Goal: Entertainment & Leisure: Consume media (video, audio)

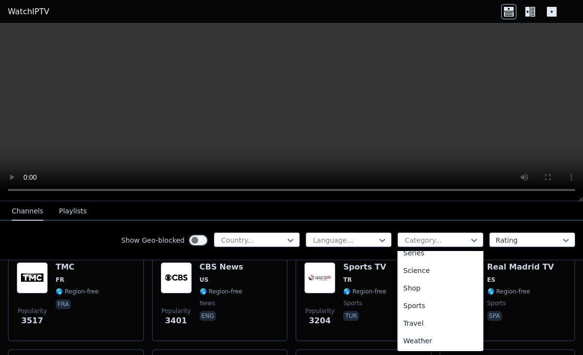
scroll to position [378, 0]
click at [412, 312] on div "Sports" at bounding box center [440, 306] width 86 height 18
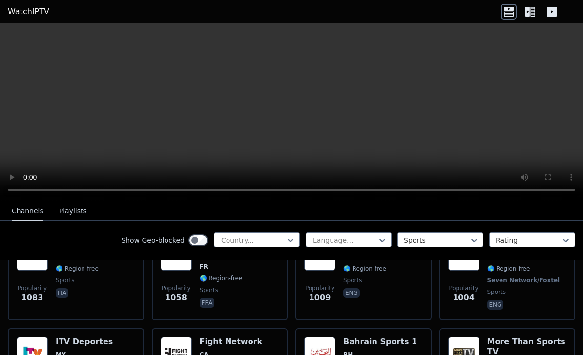
scroll to position [541, 0]
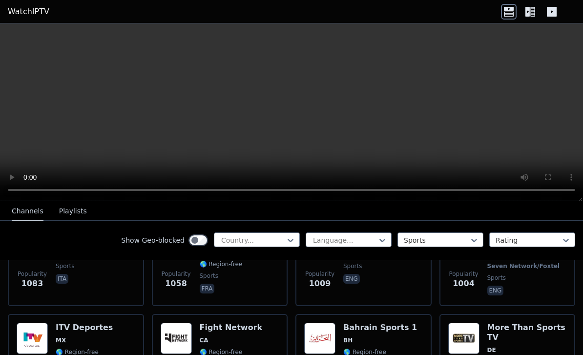
click at [11, 35] on video at bounding box center [291, 112] width 583 height 178
click at [510, 11] on icon at bounding box center [509, 12] width 16 height 16
click at [515, 4] on icon at bounding box center [509, 12] width 16 height 16
click at [518, 7] on div at bounding box center [530, 12] width 59 height 16
click at [534, 7] on icon at bounding box center [532, 12] width 5 height 10
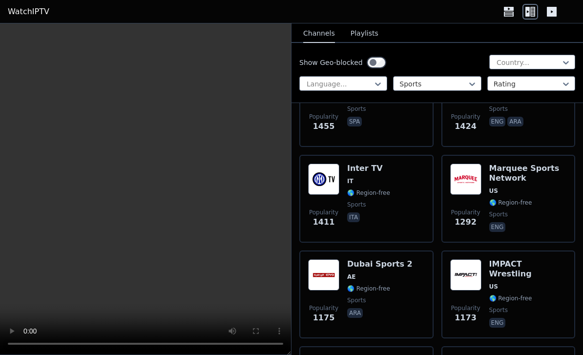
click at [534, 6] on icon at bounding box center [530, 12] width 16 height 16
click at [553, 10] on icon at bounding box center [552, 12] width 10 height 10
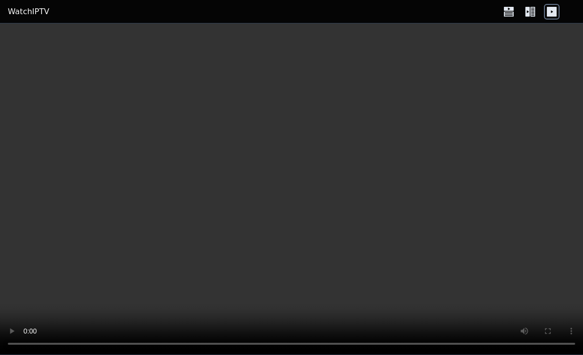
click at [532, 9] on icon at bounding box center [532, 12] width 5 height 10
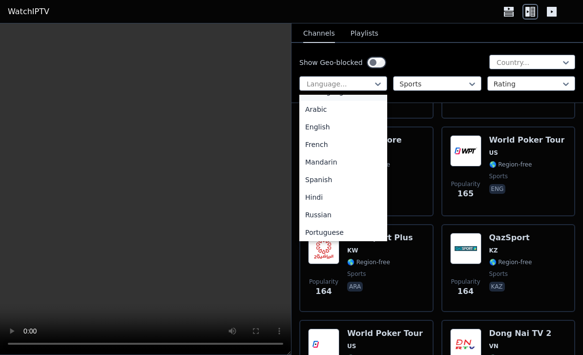
scroll to position [18, 0]
click at [349, 122] on div "English" at bounding box center [343, 123] width 88 height 18
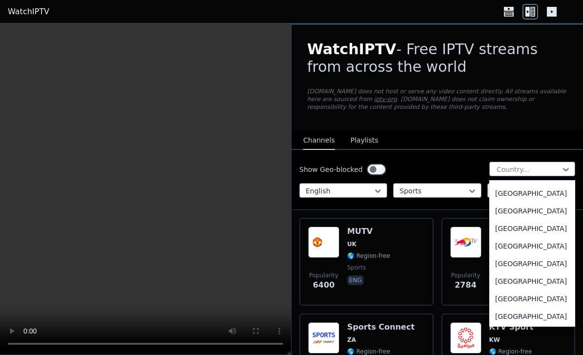
scroll to position [3398, 0]
click at [536, 255] on div "[GEOGRAPHIC_DATA]" at bounding box center [532, 247] width 86 height 18
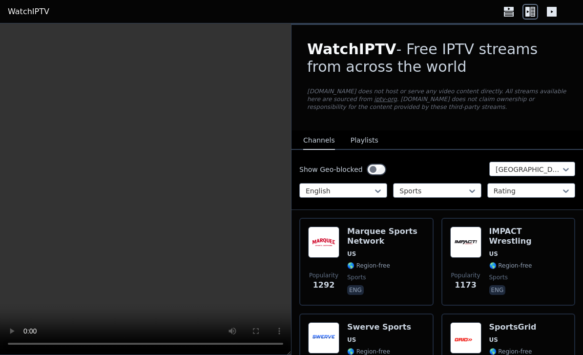
click at [372, 139] on button "Playlists" at bounding box center [364, 140] width 28 height 19
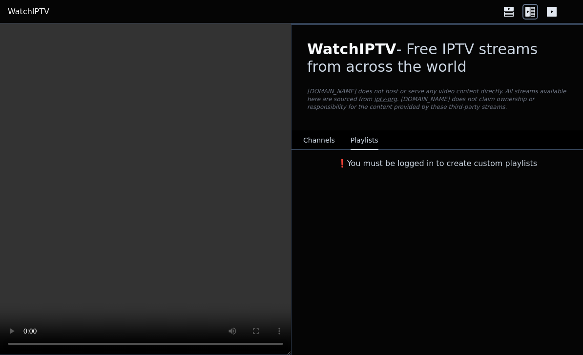
click at [327, 137] on button "Channels" at bounding box center [319, 140] width 32 height 19
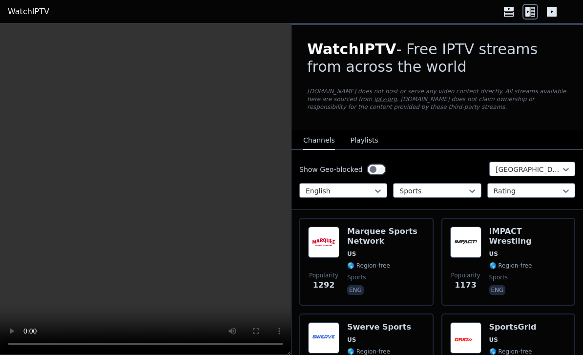
click at [364, 142] on button "Playlists" at bounding box center [364, 140] width 28 height 19
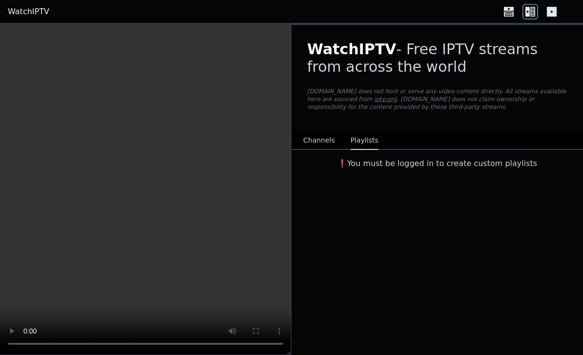
click at [328, 140] on button "Channels" at bounding box center [319, 140] width 32 height 19
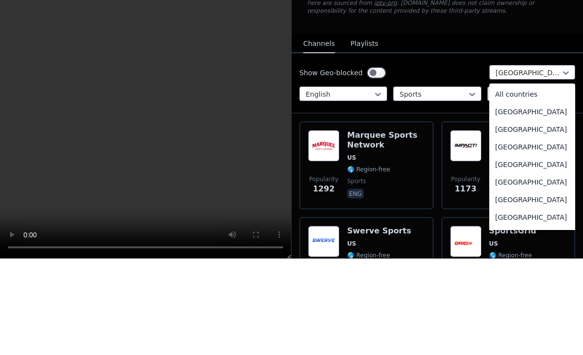
click at [547, 182] on div "All countries" at bounding box center [532, 191] width 86 height 18
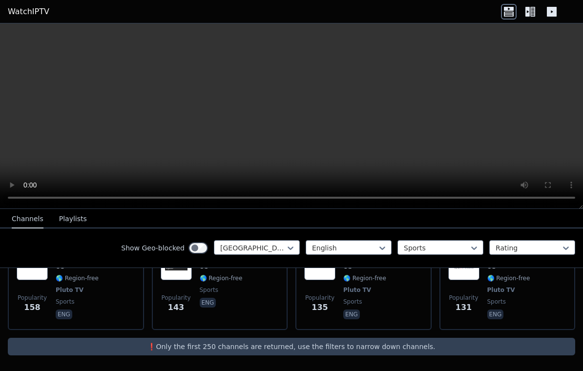
scroll to position [625, 0]
